Goal: Information Seeking & Learning: Learn about a topic

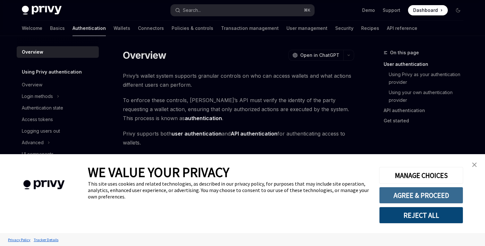
click at [394, 199] on button "AGREE & PROCEED" at bounding box center [421, 195] width 84 height 17
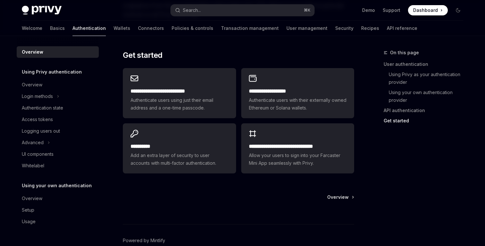
scroll to position [568, 0]
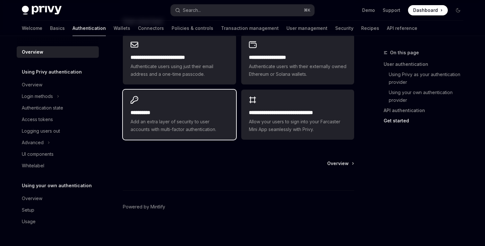
click at [181, 118] on span "Add an extra layer of security to user accounts with multi-factor authenticatio…" at bounding box center [180, 125] width 98 height 15
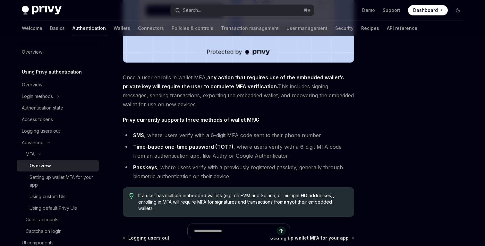
scroll to position [221, 0]
click at [137, 166] on strong "Passkeys" at bounding box center [145, 167] width 24 height 6
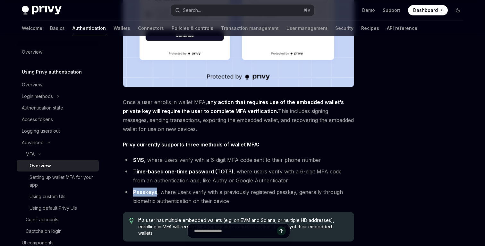
scroll to position [280, 0]
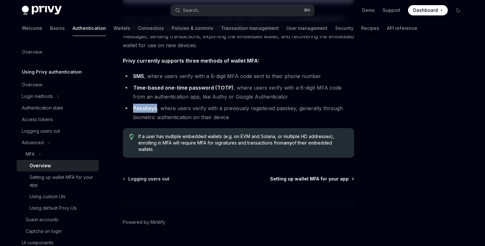
click at [277, 177] on span "Setting up wallet MFA for your app" at bounding box center [309, 179] width 79 height 6
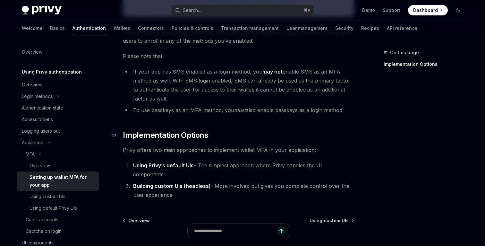
scroll to position [330, 0]
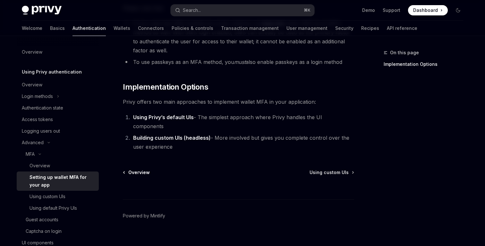
click at [140, 169] on span "Overview" at bounding box center [139, 172] width 22 height 6
type textarea "*"
